Goal: Information Seeking & Learning: Check status

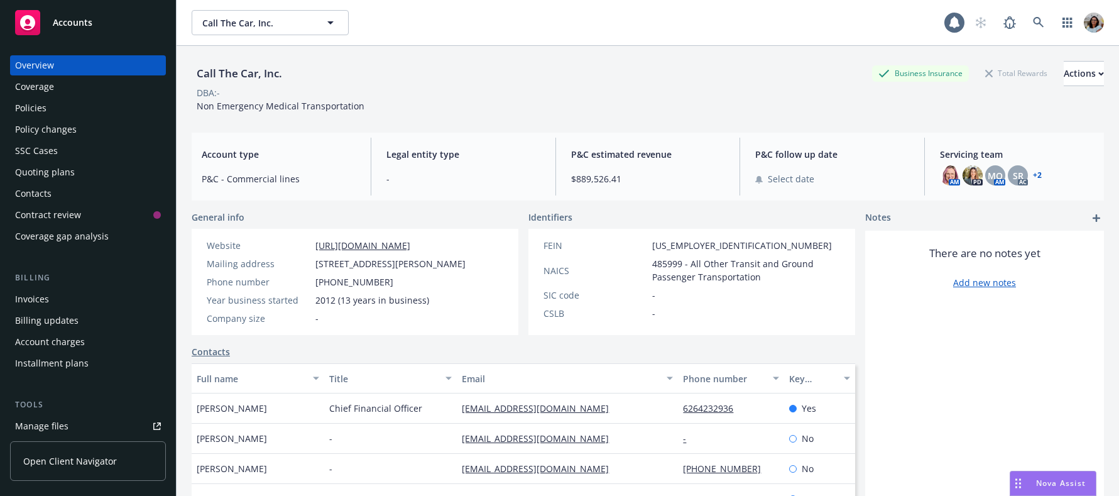
click at [70, 459] on span "Open Client Navigator" at bounding box center [70, 460] width 94 height 13
click at [77, 456] on span "Open Client Navigator" at bounding box center [70, 460] width 94 height 13
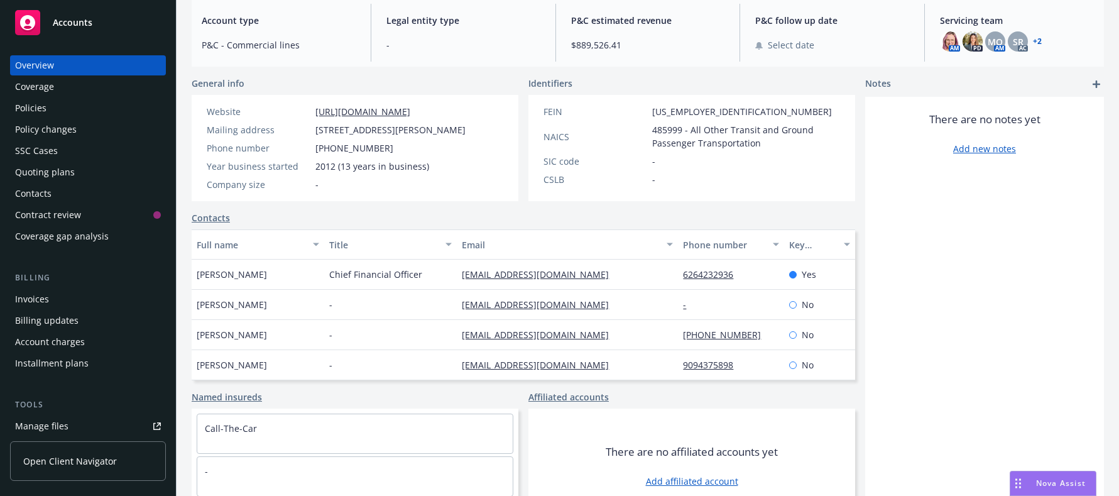
scroll to position [136, 0]
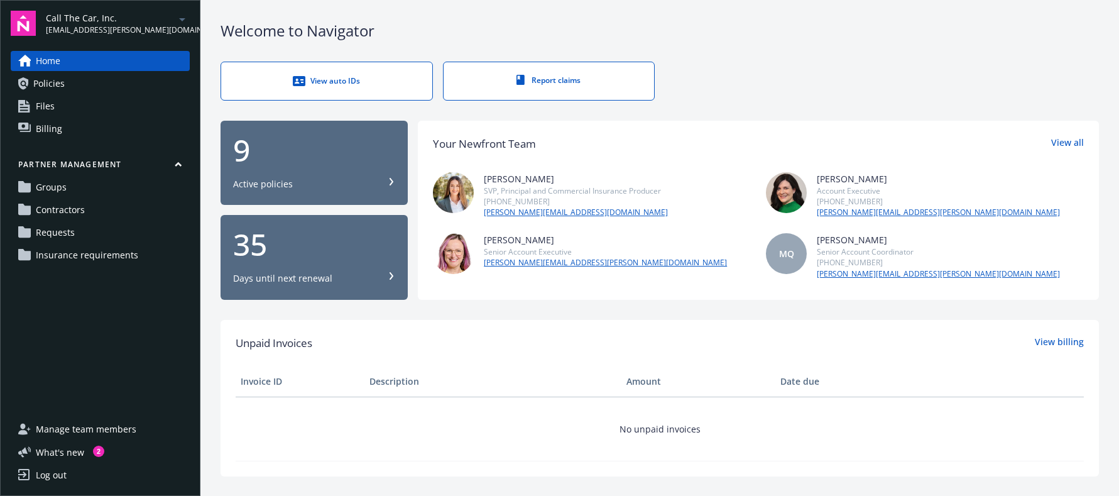
click at [59, 238] on span "Requests" at bounding box center [55, 232] width 39 height 20
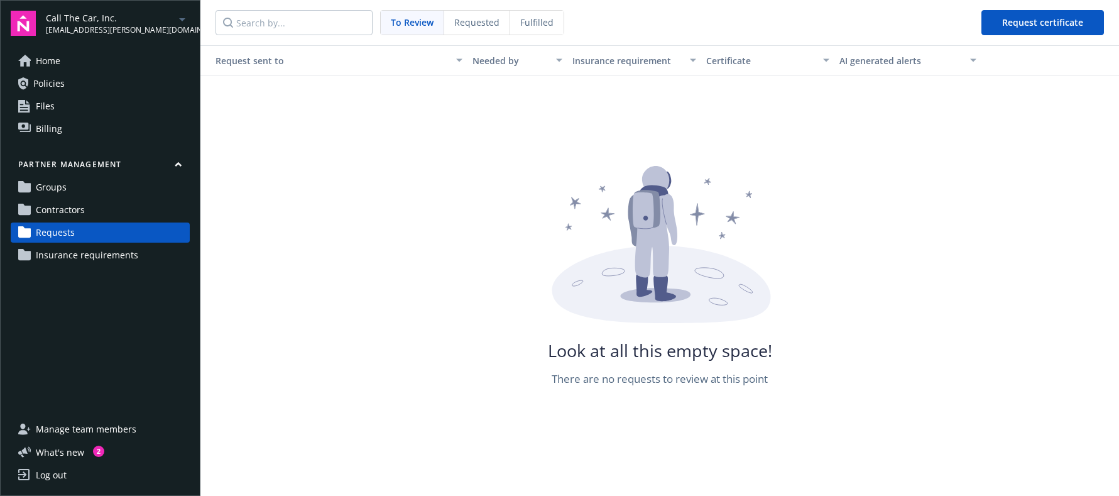
click at [471, 31] on div "Requested" at bounding box center [477, 23] width 66 height 24
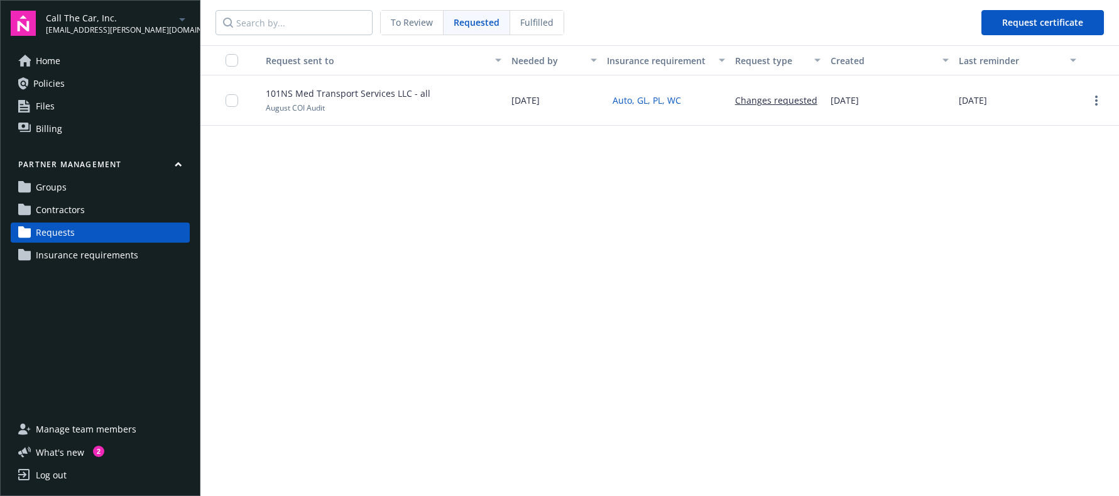
click at [527, 18] on span "Fulfilled" at bounding box center [536, 22] width 33 height 13
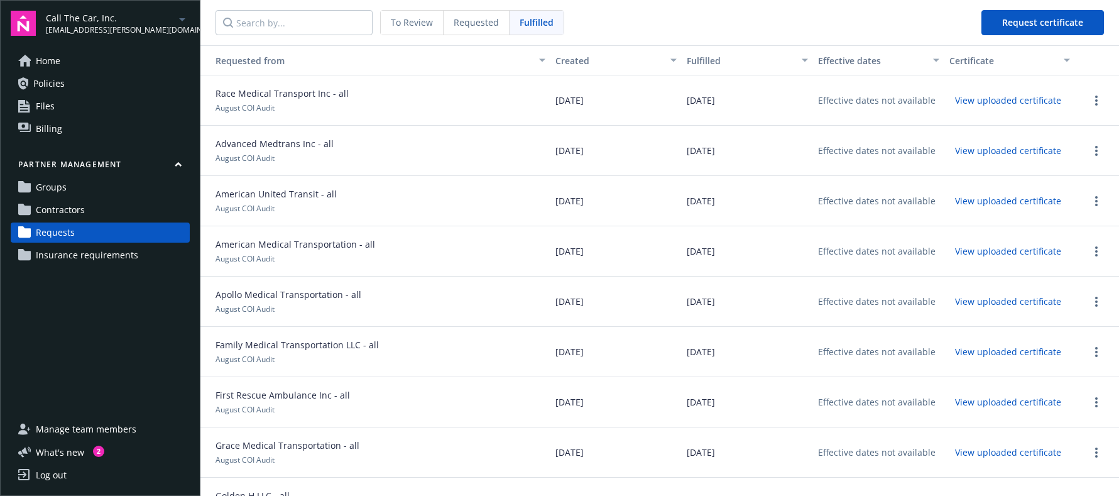
click at [395, 29] on div "To Review" at bounding box center [412, 23] width 63 height 24
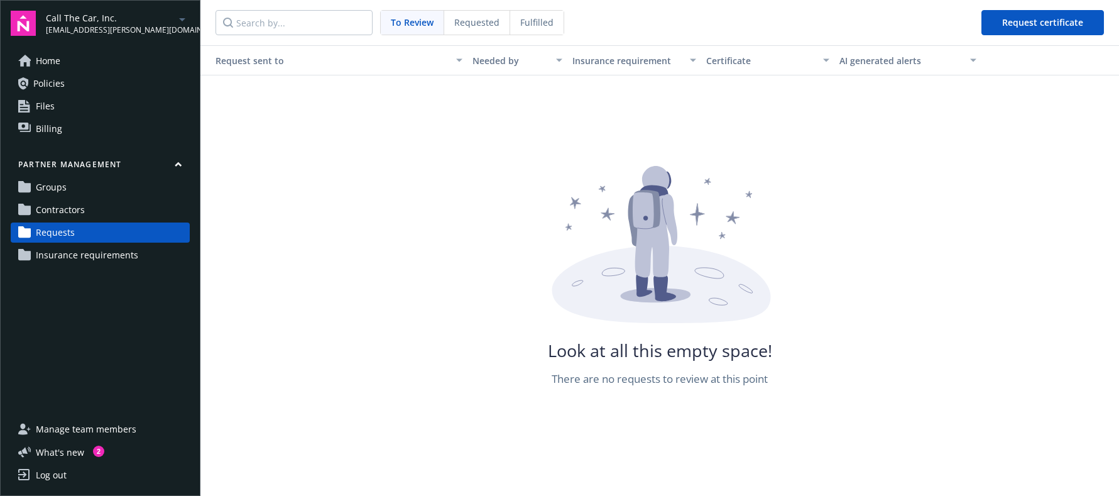
click at [527, 19] on span "Fulfilled" at bounding box center [536, 22] width 33 height 13
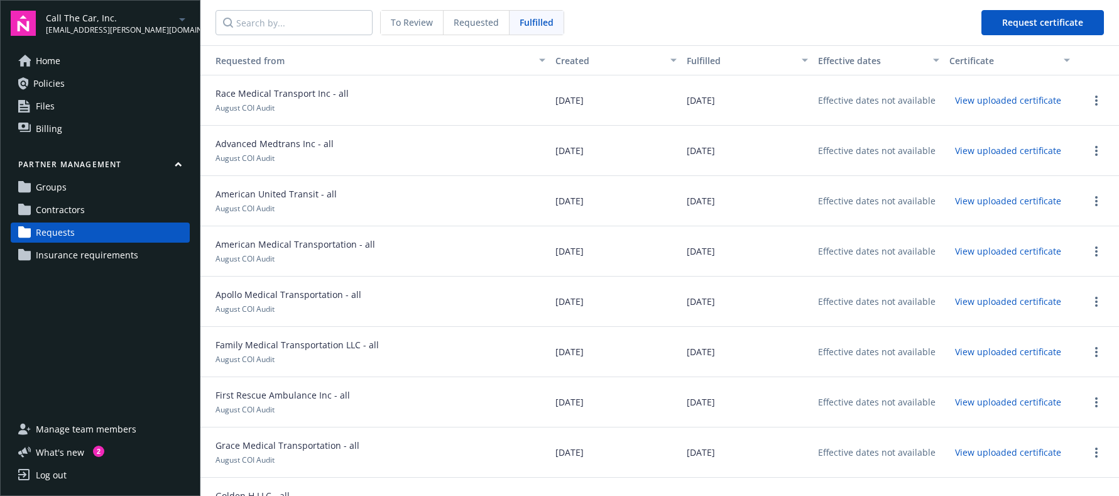
click at [398, 21] on span "To Review" at bounding box center [412, 22] width 42 height 13
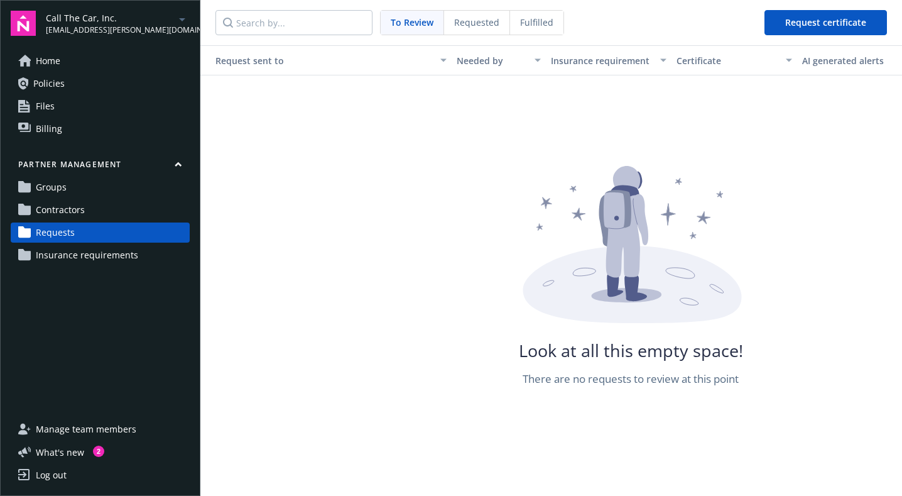
click at [466, 26] on span "Requested" at bounding box center [476, 22] width 45 height 13
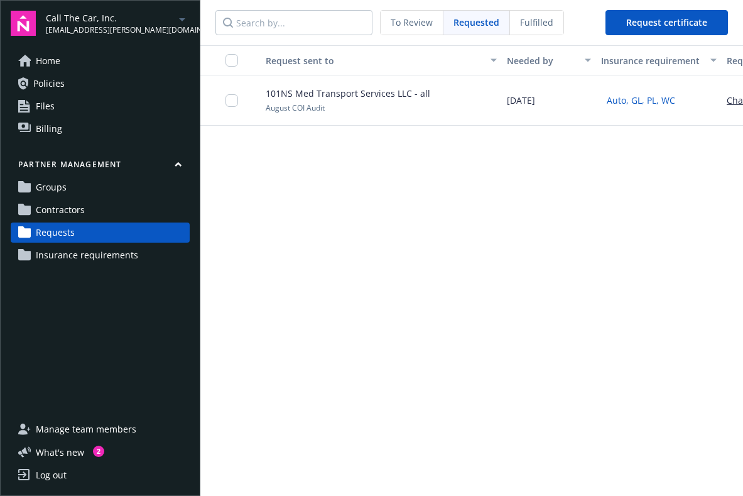
click at [421, 26] on span "To Review" at bounding box center [412, 22] width 42 height 13
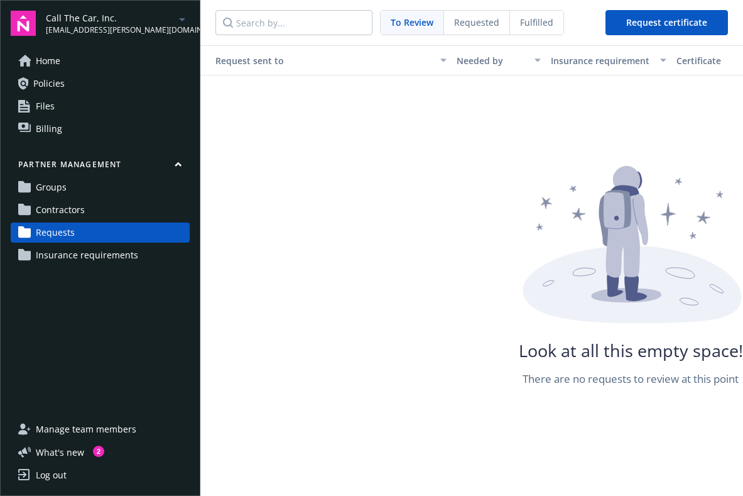
click at [464, 28] on span "Requested" at bounding box center [476, 22] width 45 height 13
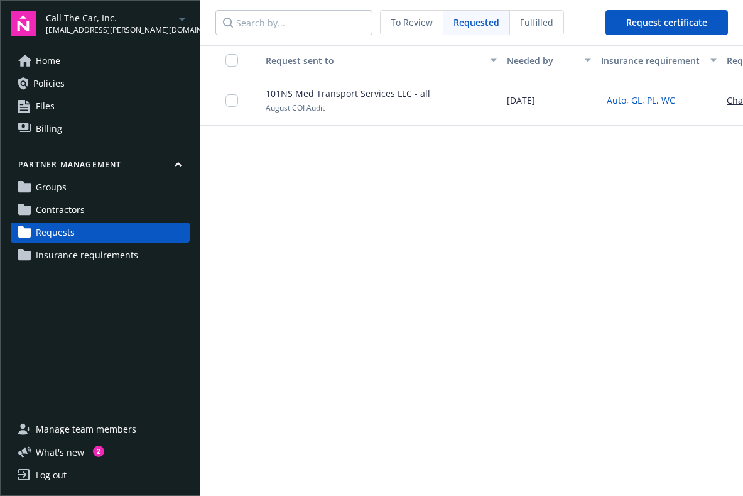
click at [403, 30] on div "To Review" at bounding box center [412, 23] width 63 height 24
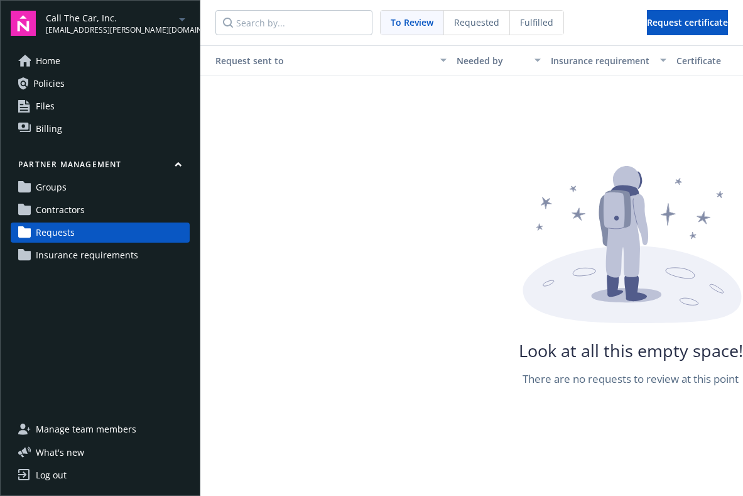
click at [38, 189] on span "Groups" at bounding box center [51, 187] width 31 height 20
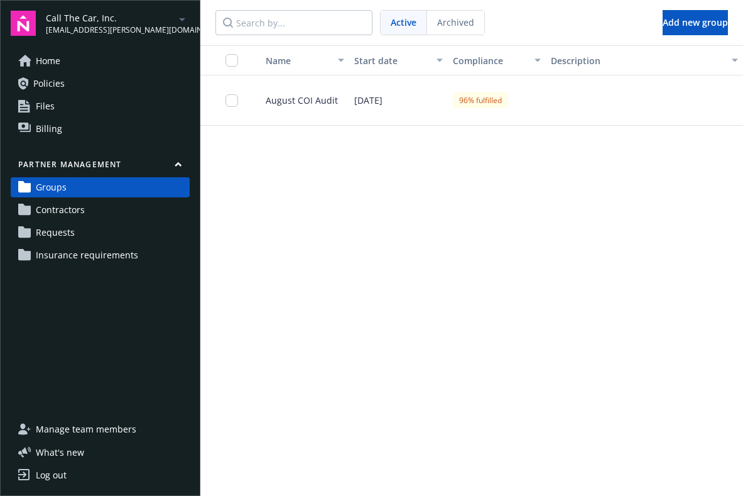
drag, startPoint x: 54, startPoint y: 211, endPoint x: 167, endPoint y: 211, distance: 112.5
click at [54, 211] on span "Contractors" at bounding box center [60, 210] width 49 height 20
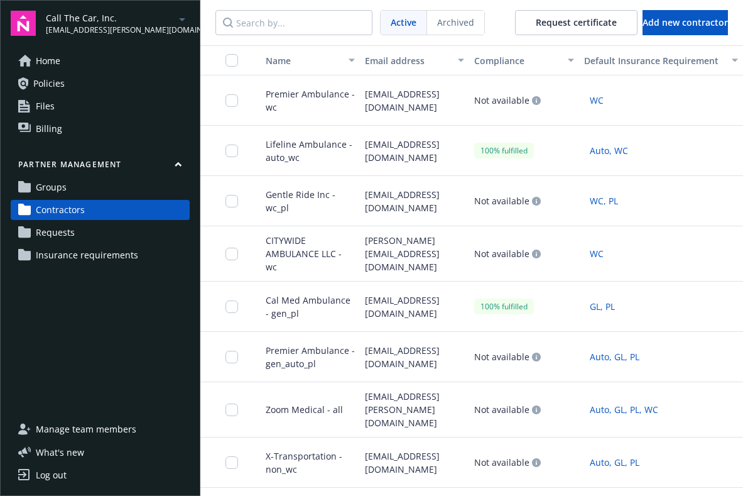
click at [298, 96] on span "Premier Ambulance - wc" at bounding box center [305, 100] width 99 height 26
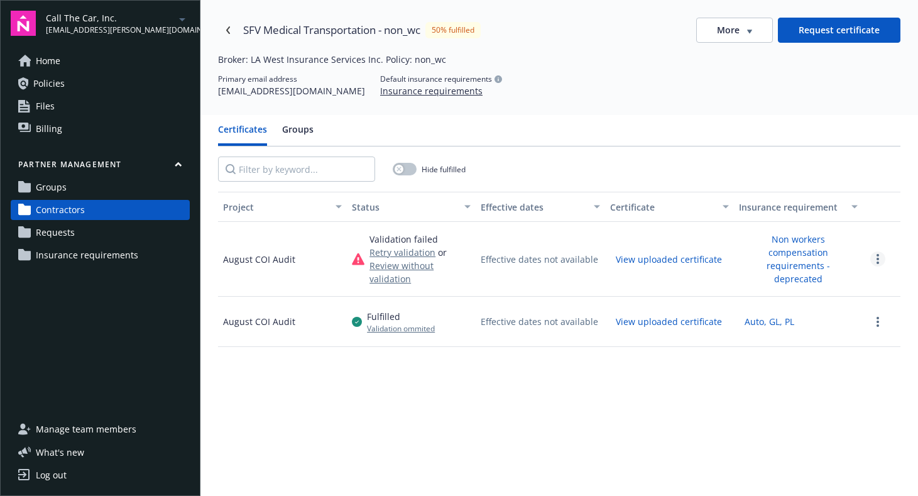
click at [743, 257] on icon "more" at bounding box center [878, 259] width 3 height 10
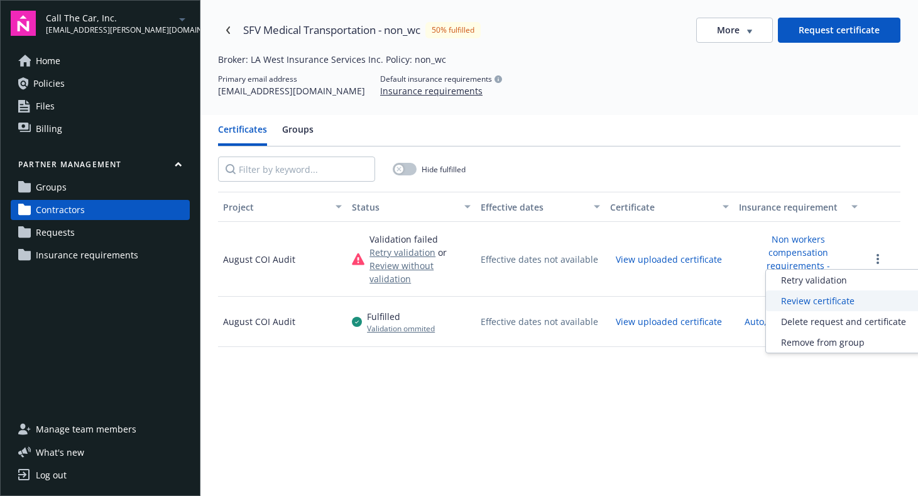
click at [743, 297] on div "Review certificate" at bounding box center [843, 300] width 155 height 21
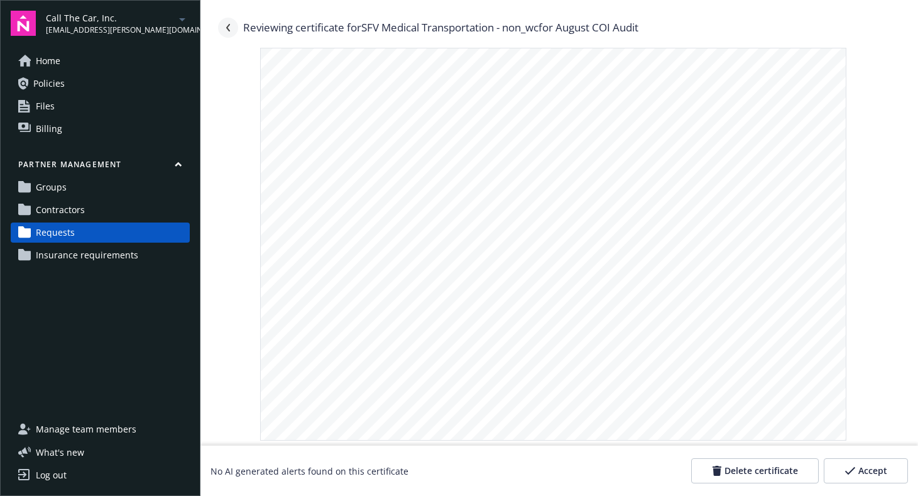
click at [227, 27] on icon "Navigate back" at bounding box center [228, 28] width 8 height 8
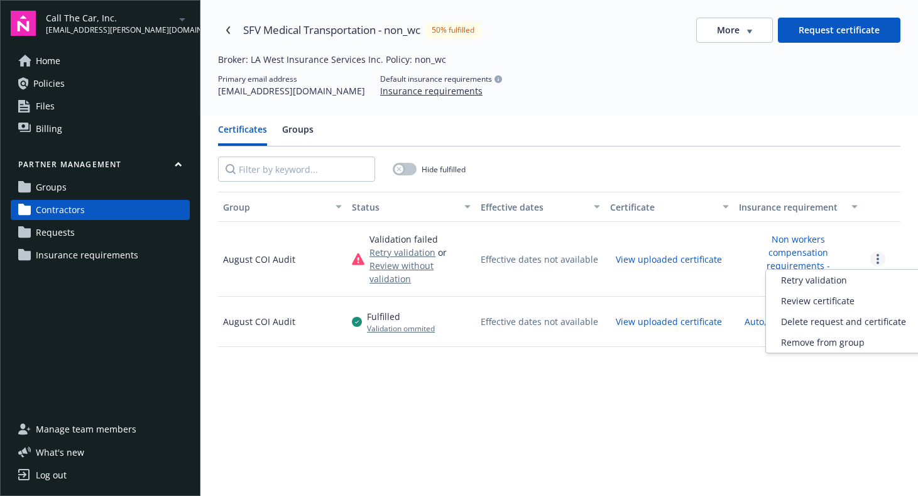
click at [743, 263] on link "more" at bounding box center [877, 258] width 15 height 15
click at [743, 307] on div "Review certificate" at bounding box center [843, 300] width 155 height 21
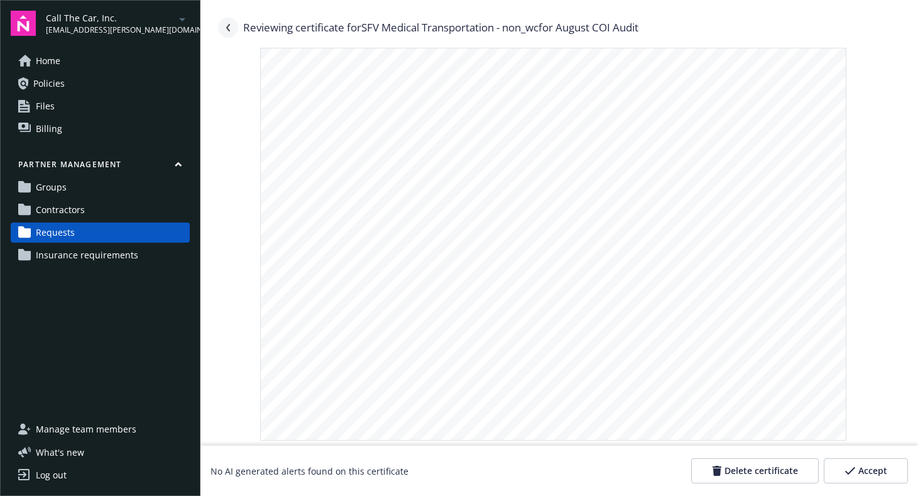
click at [231, 29] on icon "Navigate back" at bounding box center [228, 28] width 8 height 8
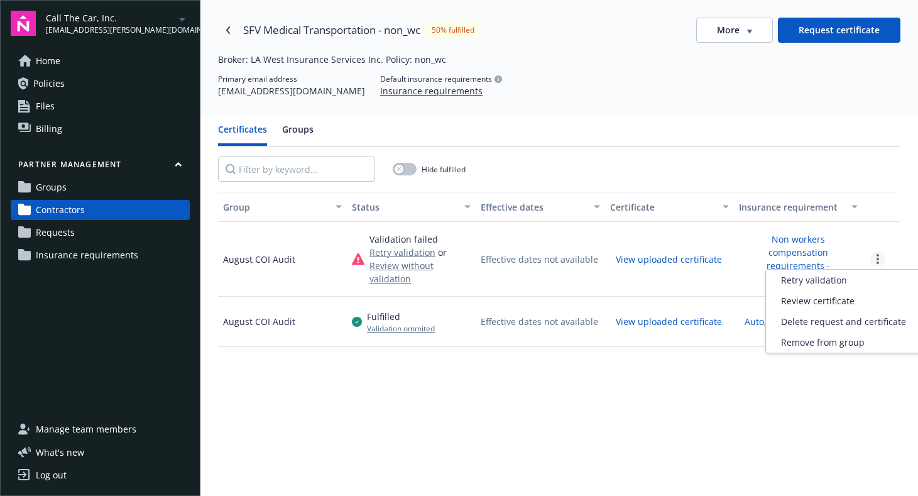
click at [743, 260] on link "more" at bounding box center [877, 258] width 15 height 15
click at [743, 302] on div "Review certificate" at bounding box center [843, 300] width 155 height 21
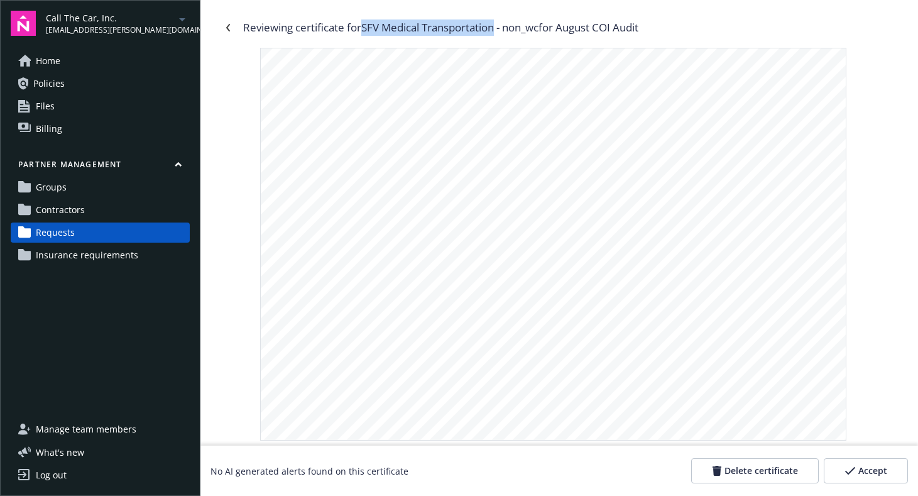
drag, startPoint x: 366, startPoint y: 26, endPoint x: 500, endPoint y: 26, distance: 133.2
click at [500, 26] on div "Reviewing certificate for SFV Medical Transportation - non_wc for August COI Au…" at bounding box center [440, 27] width 395 height 16
copy div "SFV Medical Transportation"
click at [233, 30] on link "Navigate back" at bounding box center [228, 28] width 20 height 20
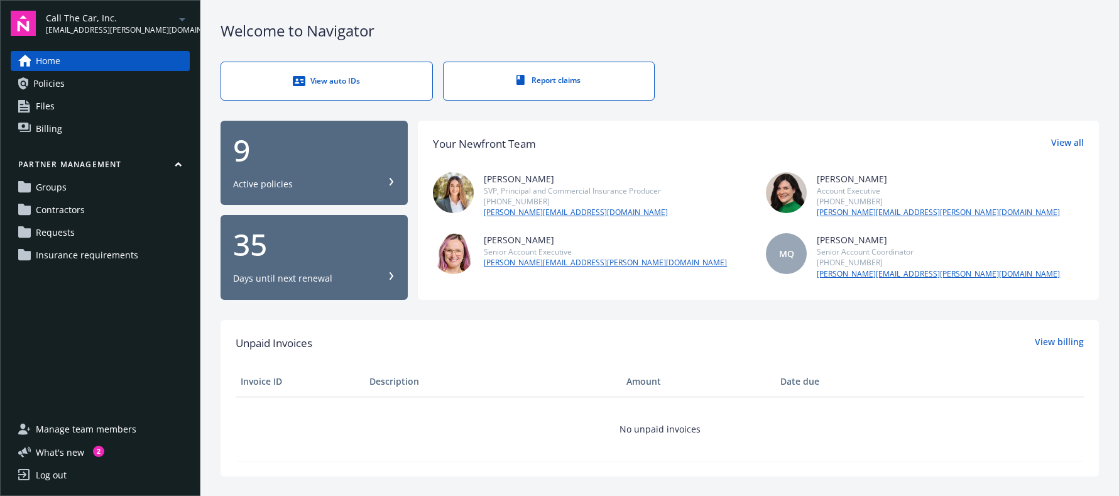
click at [69, 234] on span "Requests" at bounding box center [55, 232] width 39 height 20
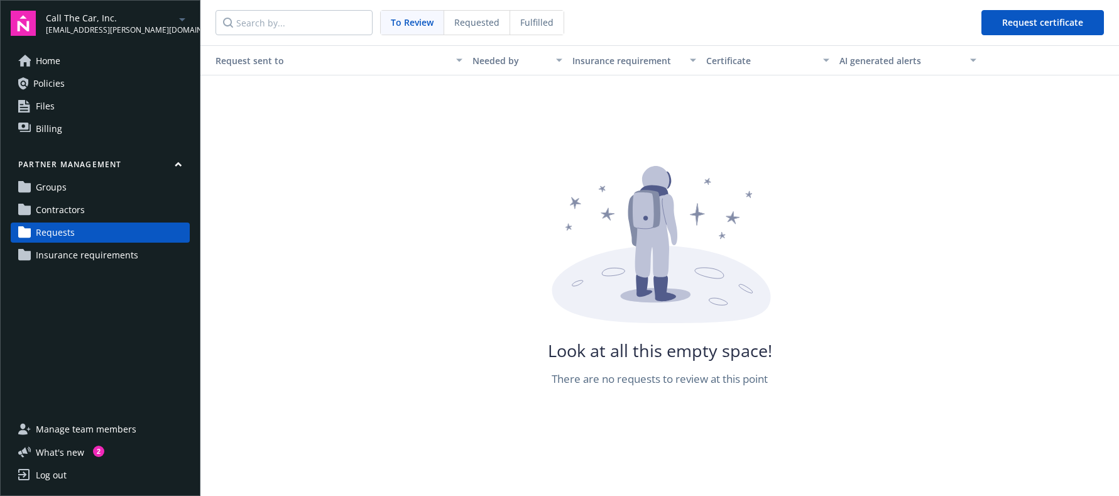
click at [483, 22] on span "Requested" at bounding box center [476, 22] width 45 height 13
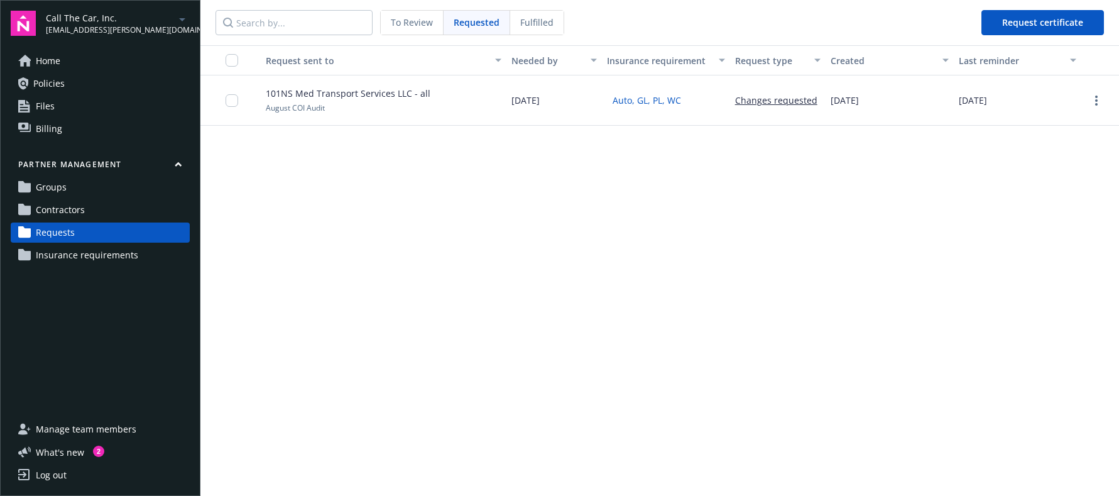
click at [544, 23] on span "Fulfilled" at bounding box center [536, 22] width 33 height 13
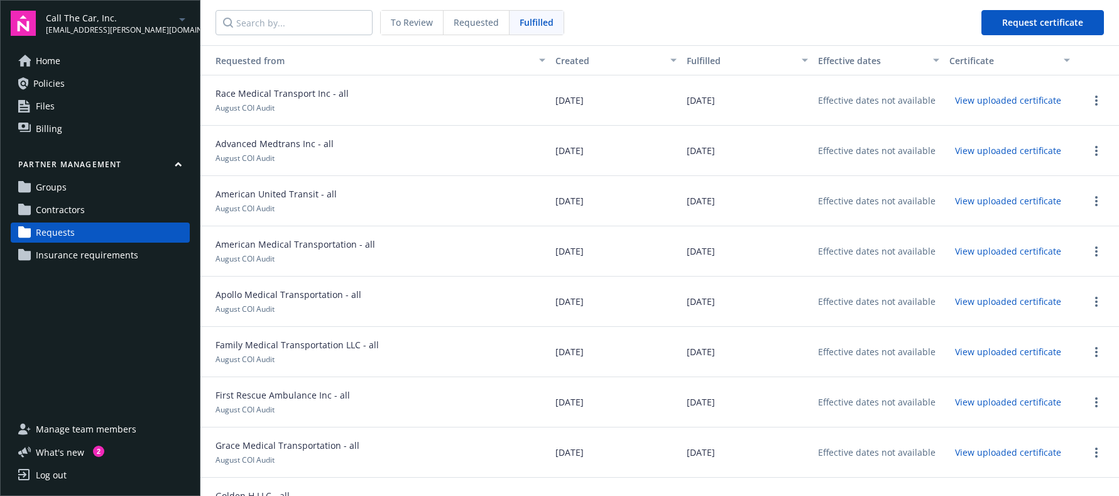
click at [419, 26] on span "To Review" at bounding box center [412, 22] width 42 height 13
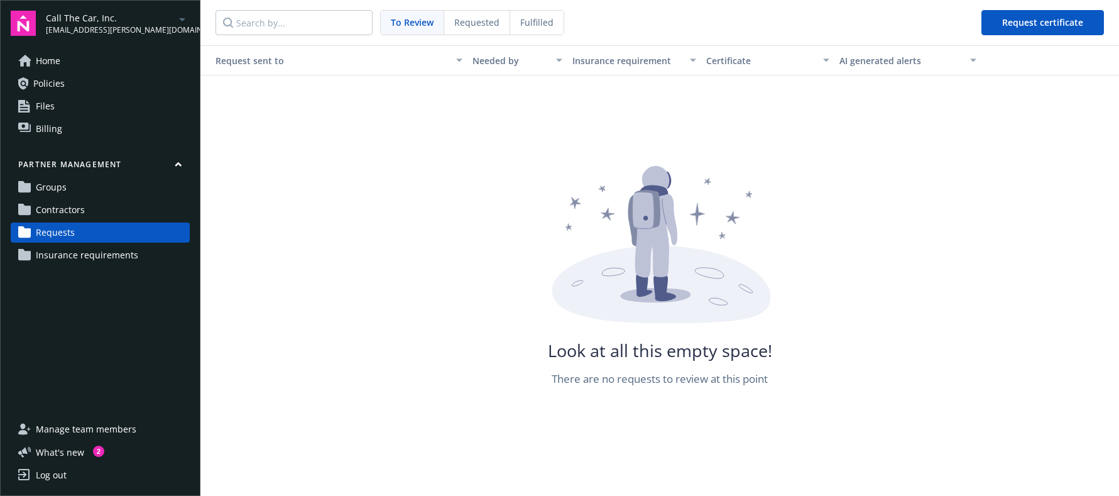
click at [487, 28] on span "Requested" at bounding box center [476, 22] width 45 height 13
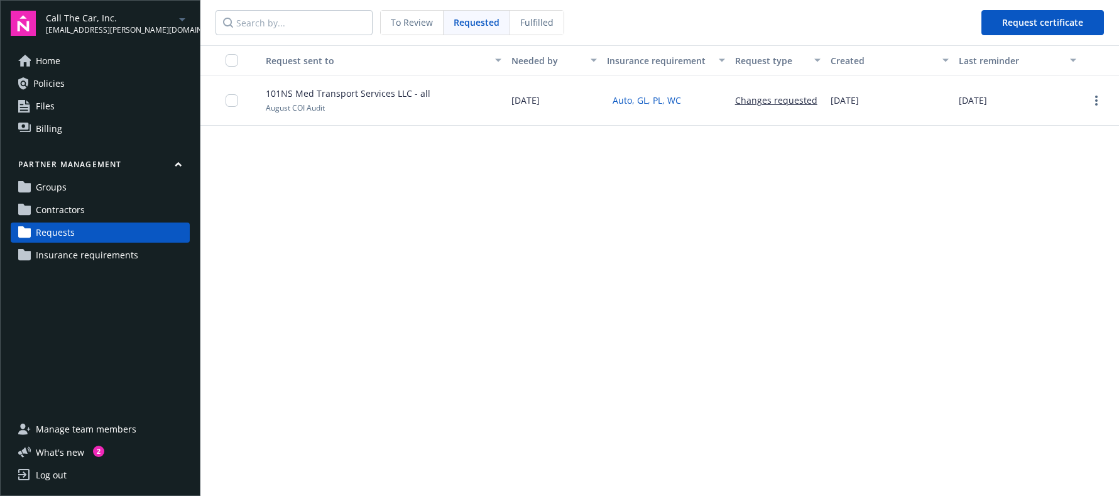
click at [391, 19] on span "To Review" at bounding box center [412, 22] width 42 height 13
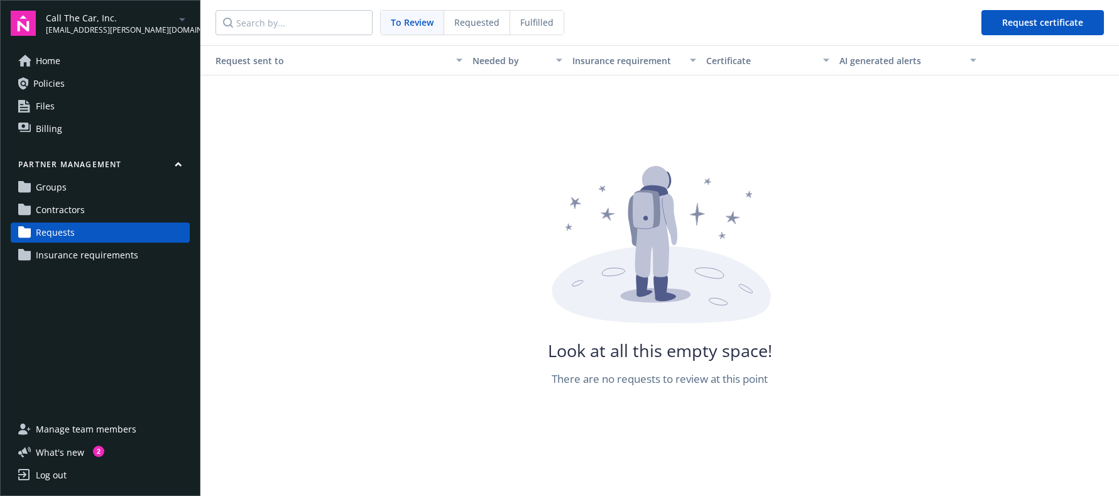
click at [58, 185] on span "Groups" at bounding box center [51, 187] width 31 height 20
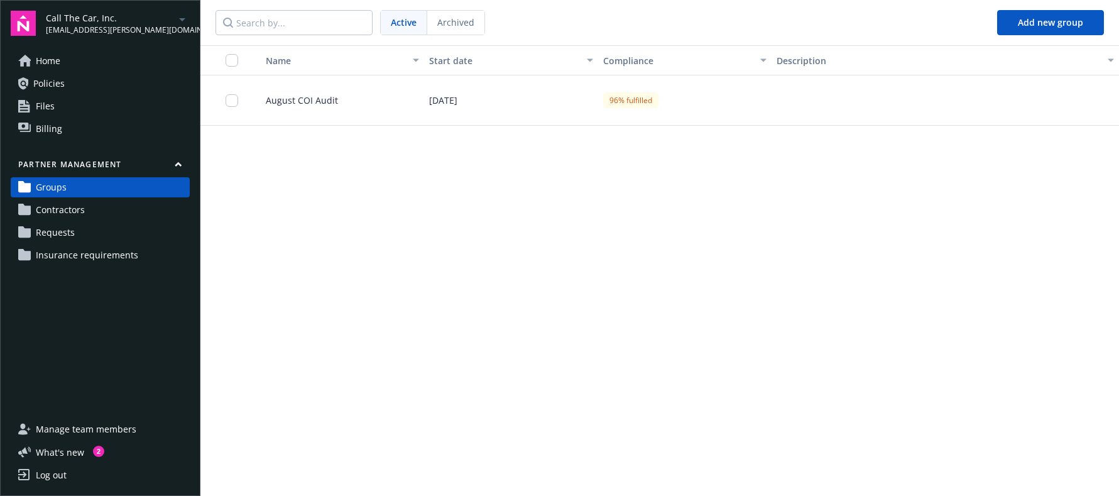
click at [281, 97] on span "August COI Audit" at bounding box center [297, 100] width 82 height 13
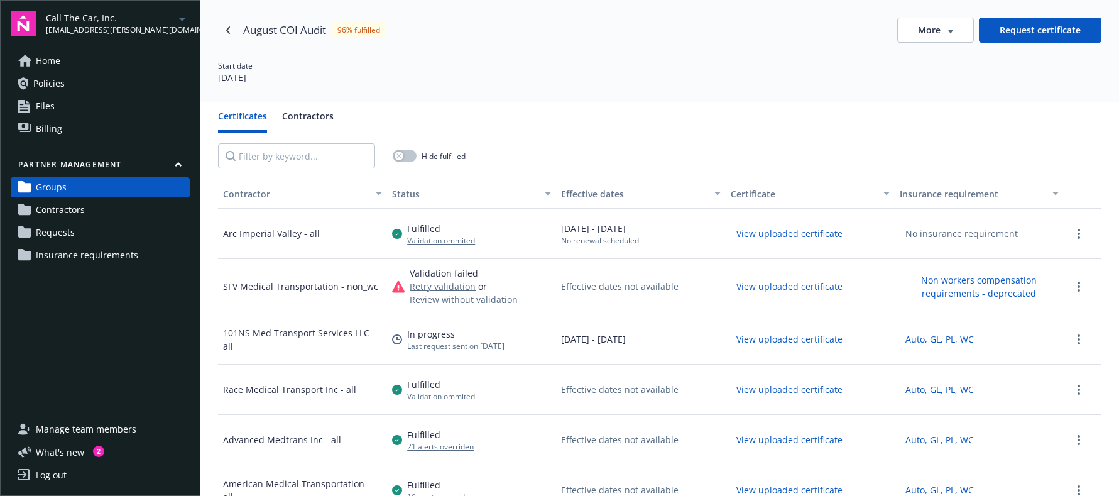
click at [647, 70] on div "Start date 08/01/2025" at bounding box center [660, 72] width 884 height 24
click at [229, 27] on icon "Navigate back" at bounding box center [228, 30] width 4 height 8
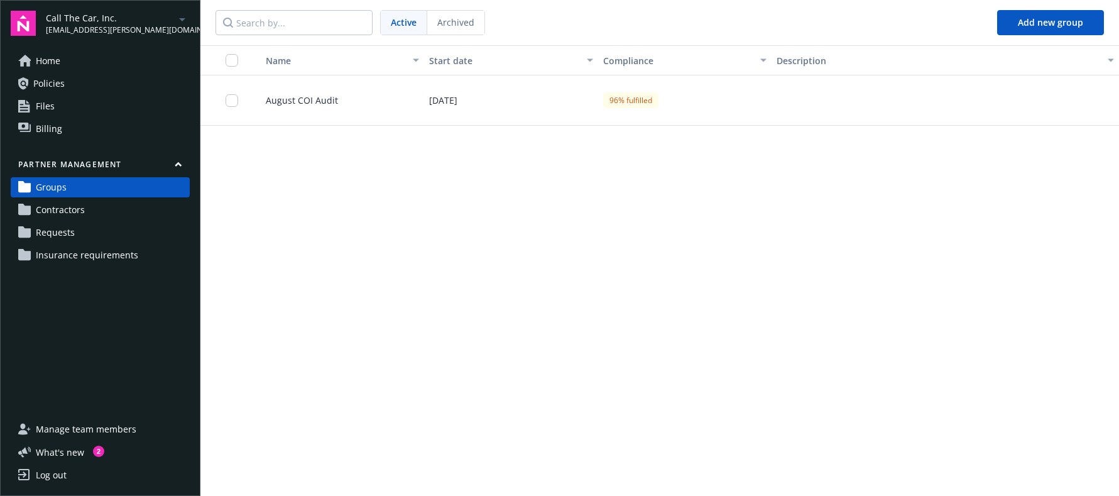
click at [71, 229] on span "Requests" at bounding box center [55, 232] width 39 height 20
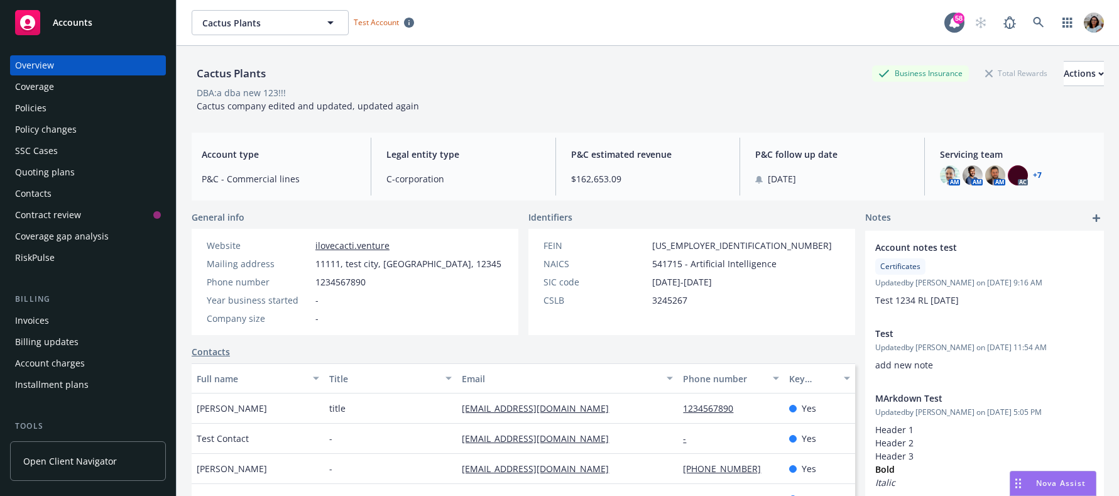
click at [108, 450] on link "Open Client Navigator" at bounding box center [88, 461] width 156 height 40
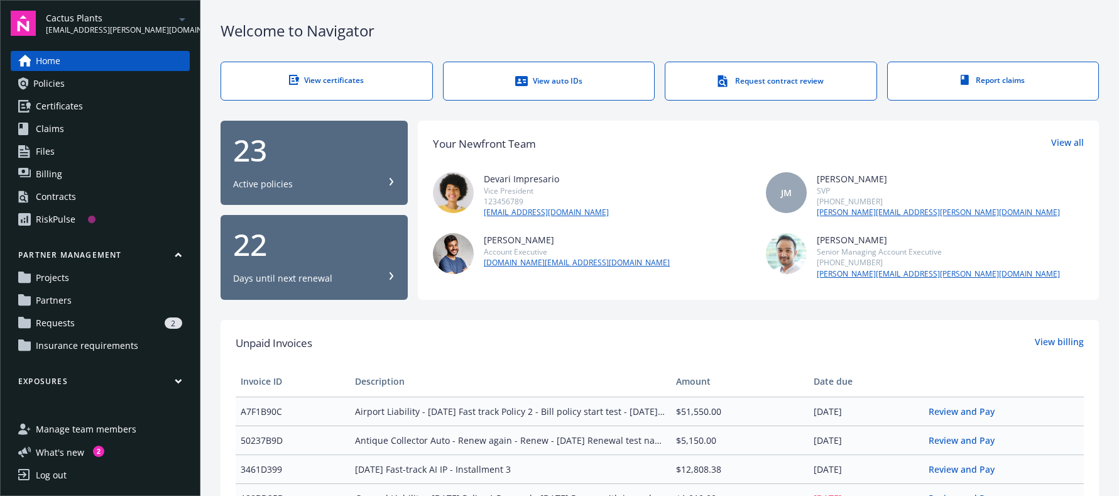
click at [58, 326] on span "Requests" at bounding box center [55, 323] width 39 height 20
